Goal: Task Accomplishment & Management: Use online tool/utility

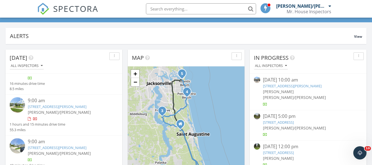
scroll to position [83, 0]
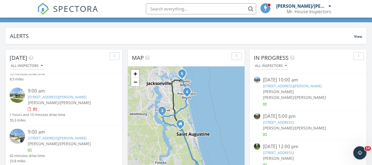
click at [44, 135] on link "2448 Lorraine Ct N, Ponte Vedra Beach, FL 32082" at bounding box center [57, 137] width 59 height 5
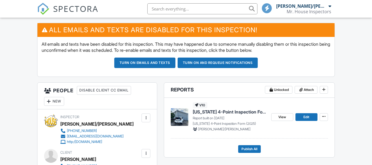
scroll to position [165, 0]
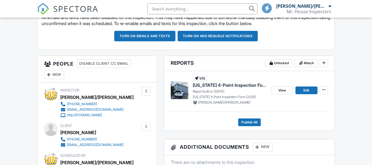
click at [208, 84] on span "Florida 4-Point Inspection Form (2025)" at bounding box center [230, 85] width 74 height 6
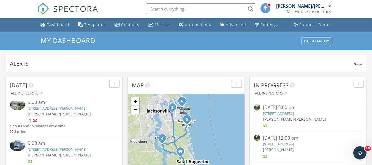
scroll to position [146, 0]
click at [54, 146] on link "[STREET_ADDRESS][PERSON_NAME]" at bounding box center [57, 148] width 59 height 5
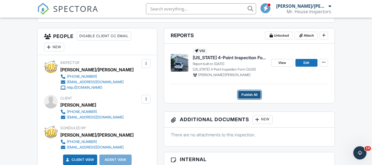
click at [245, 95] on span "Publish All" at bounding box center [249, 95] width 16 height 6
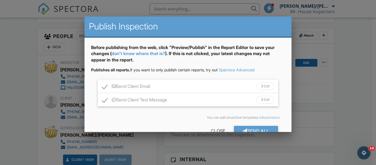
scroll to position [14, 0]
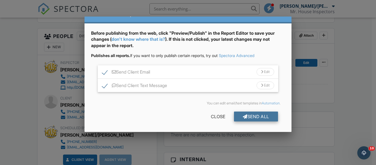
click at [250, 115] on div "Send All" at bounding box center [256, 116] width 44 height 10
